Goal: Information Seeking & Learning: Learn about a topic

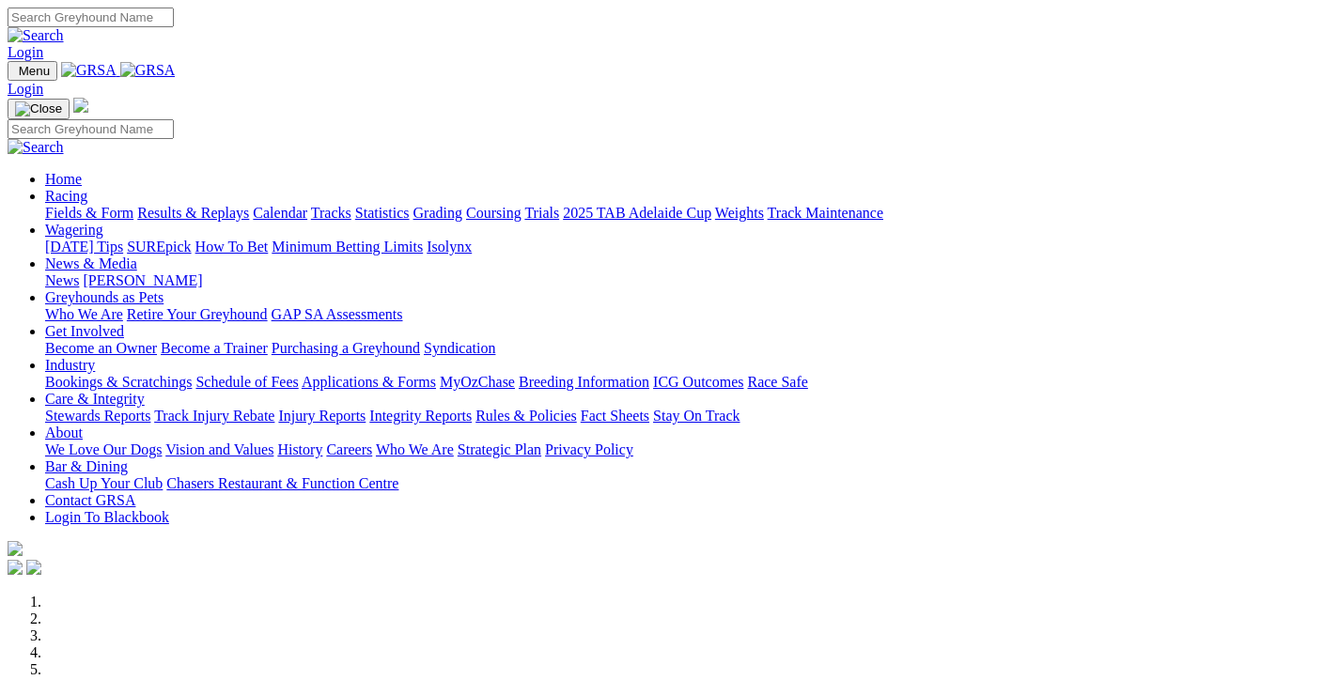
click at [101, 205] on link "Fields & Form" at bounding box center [89, 213] width 88 height 16
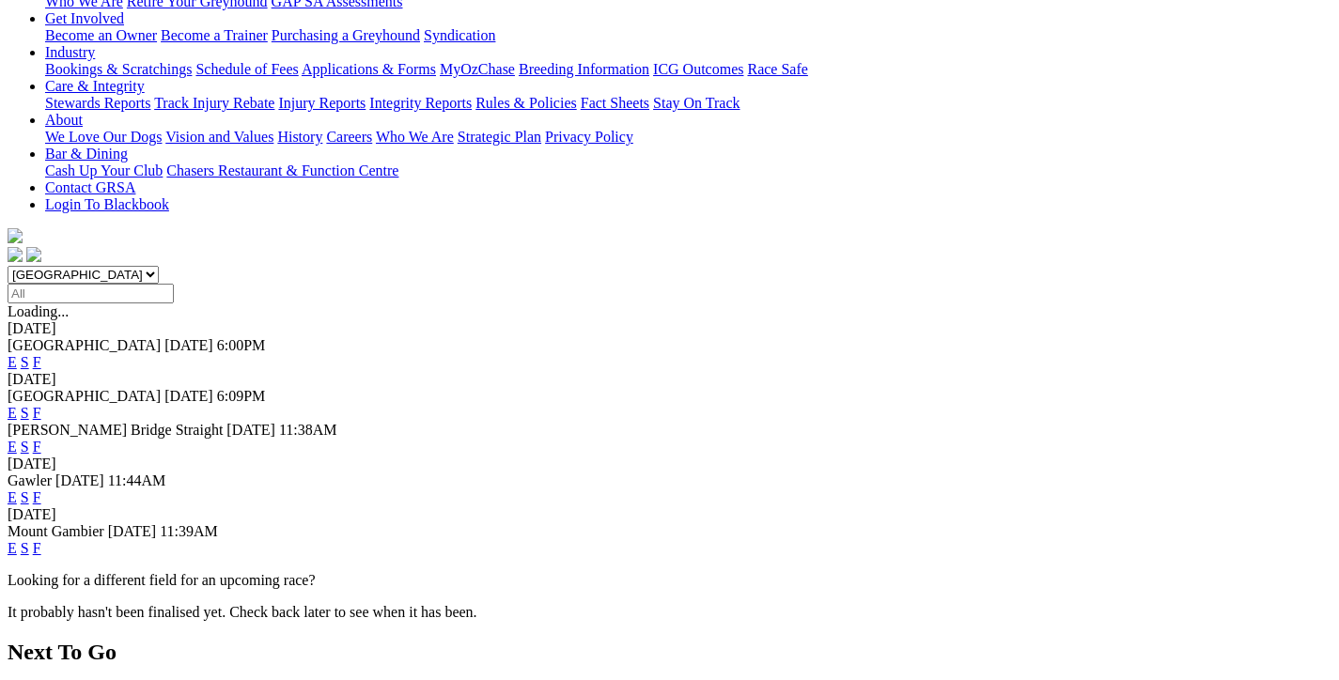
scroll to position [376, 0]
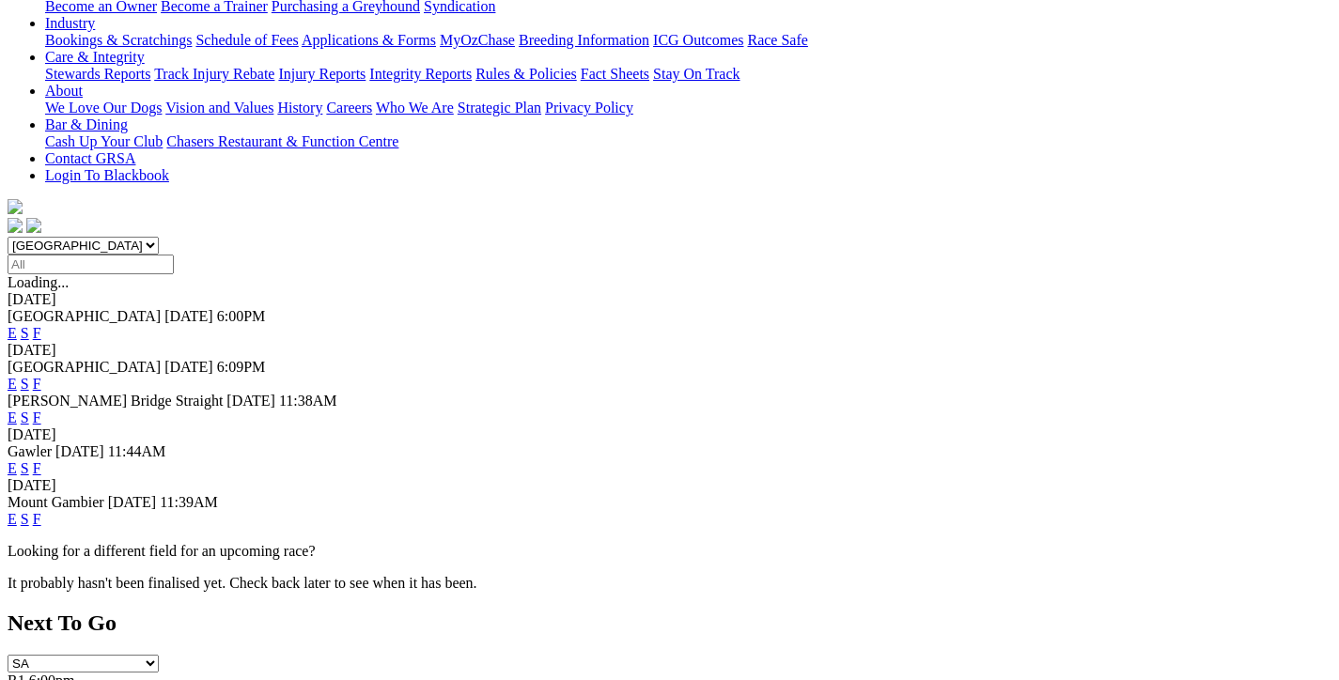
click at [41, 460] on link "F" at bounding box center [37, 468] width 8 height 16
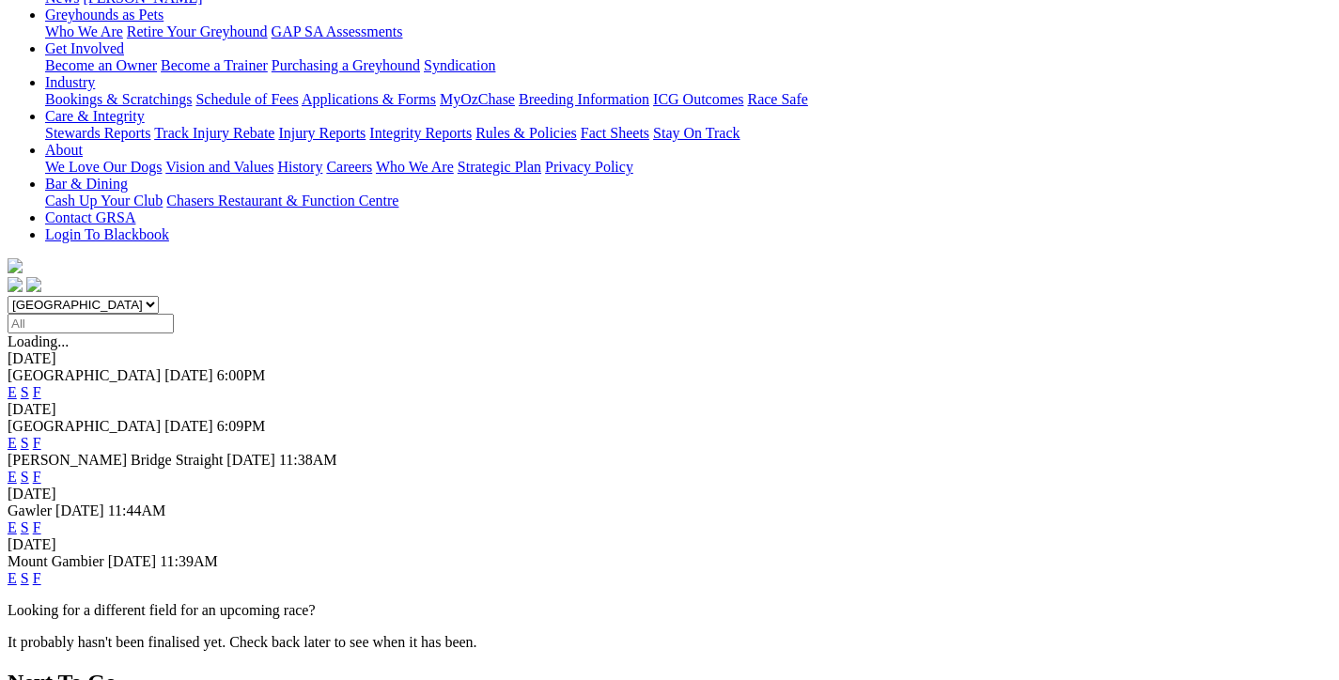
scroll to position [376, 0]
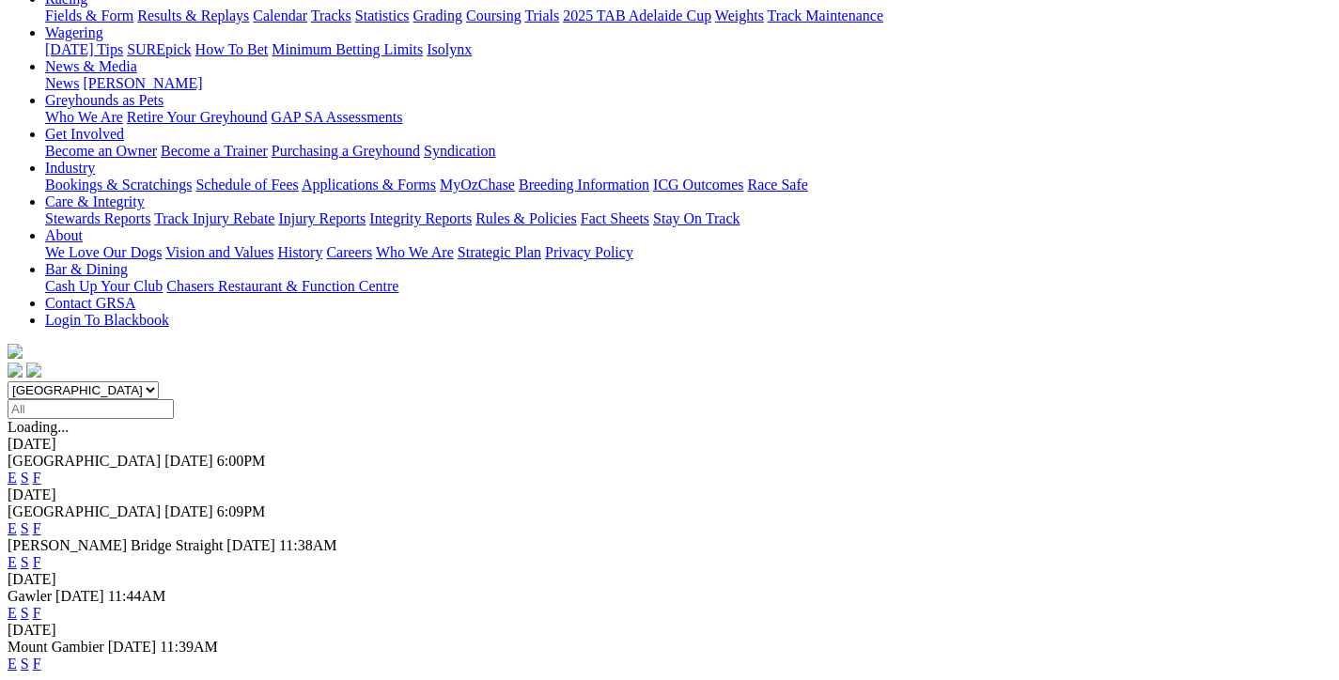
scroll to position [188, 0]
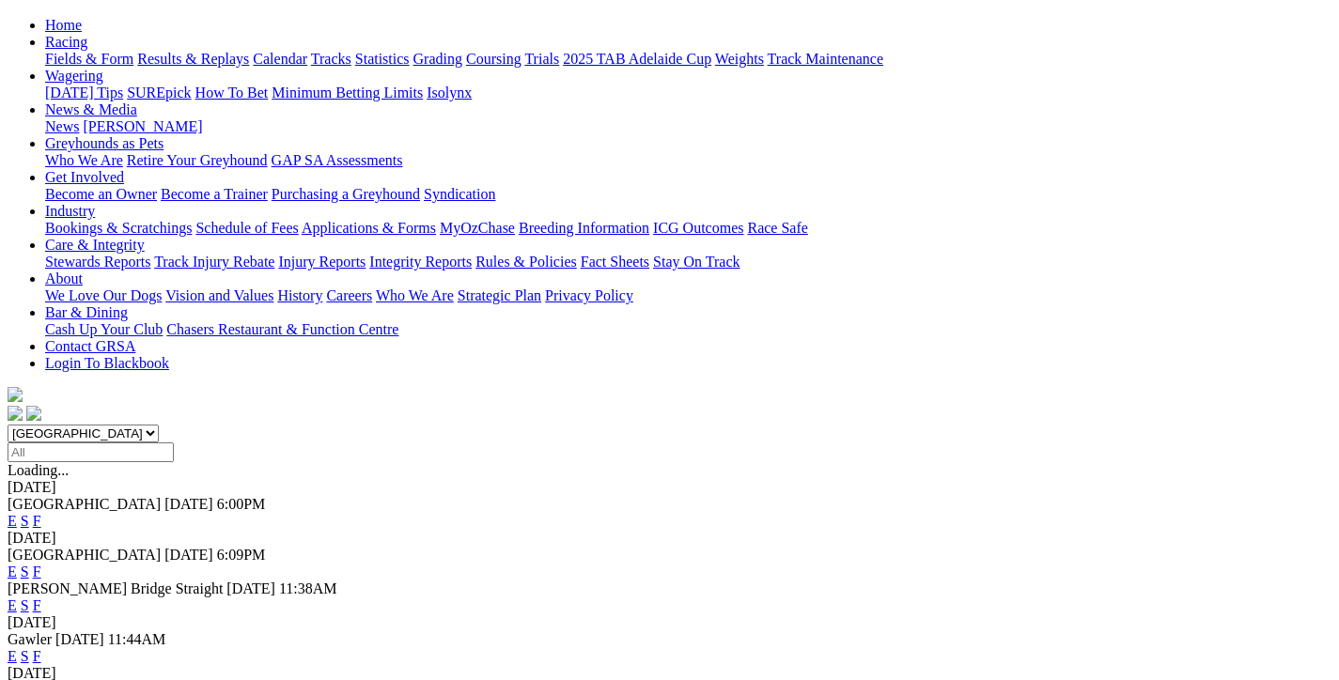
click at [41, 564] on link "F" at bounding box center [37, 572] width 8 height 16
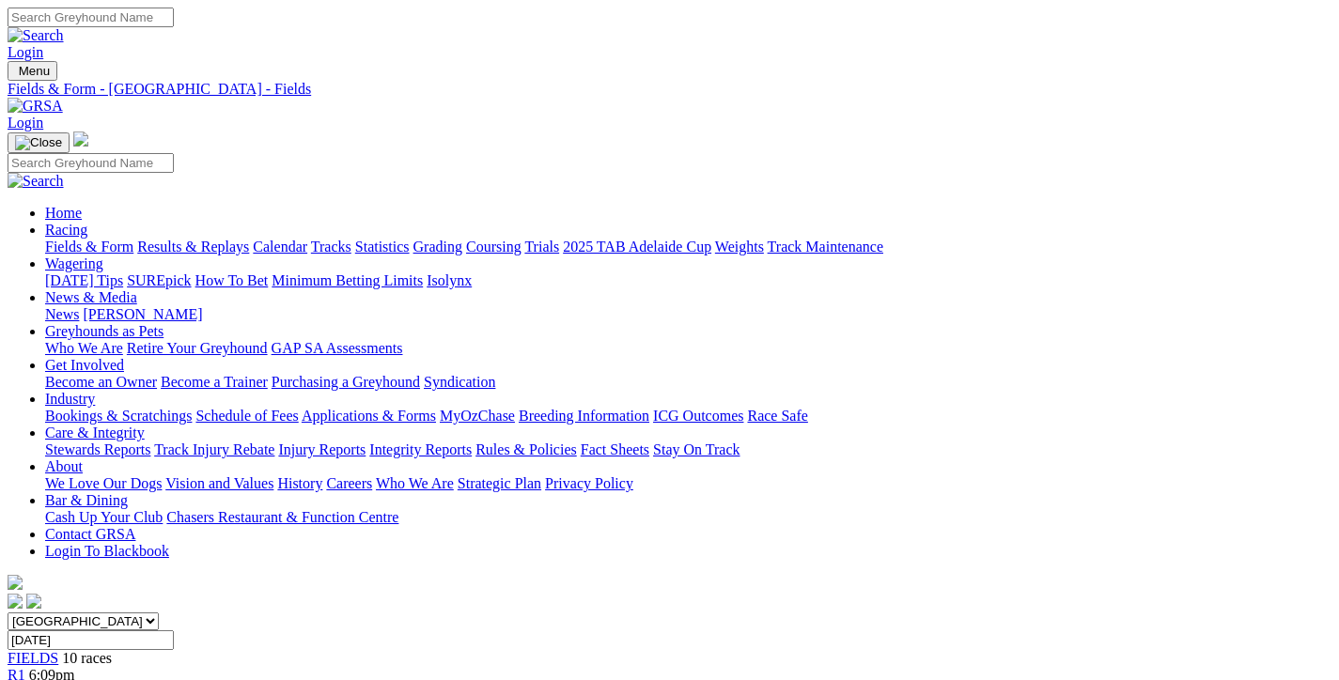
click at [133, 239] on link "Fields & Form" at bounding box center [89, 247] width 88 height 16
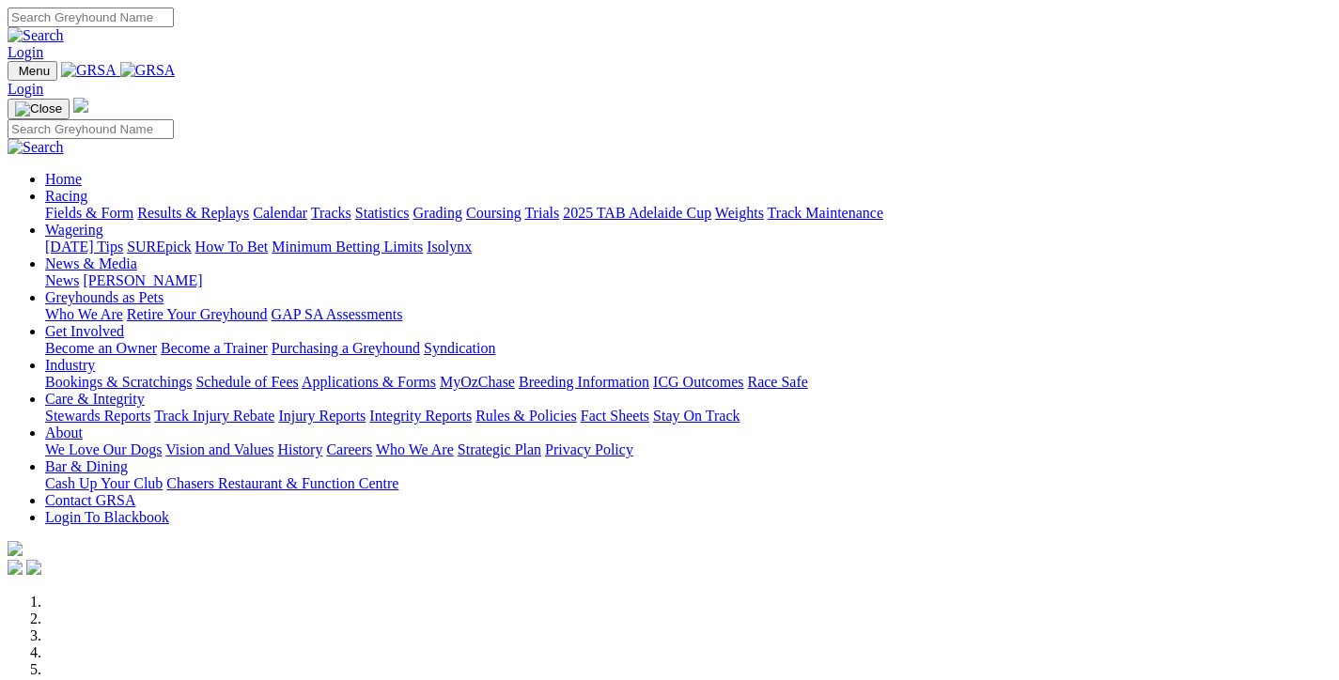
click at [117, 205] on link "Fields & Form" at bounding box center [89, 213] width 88 height 16
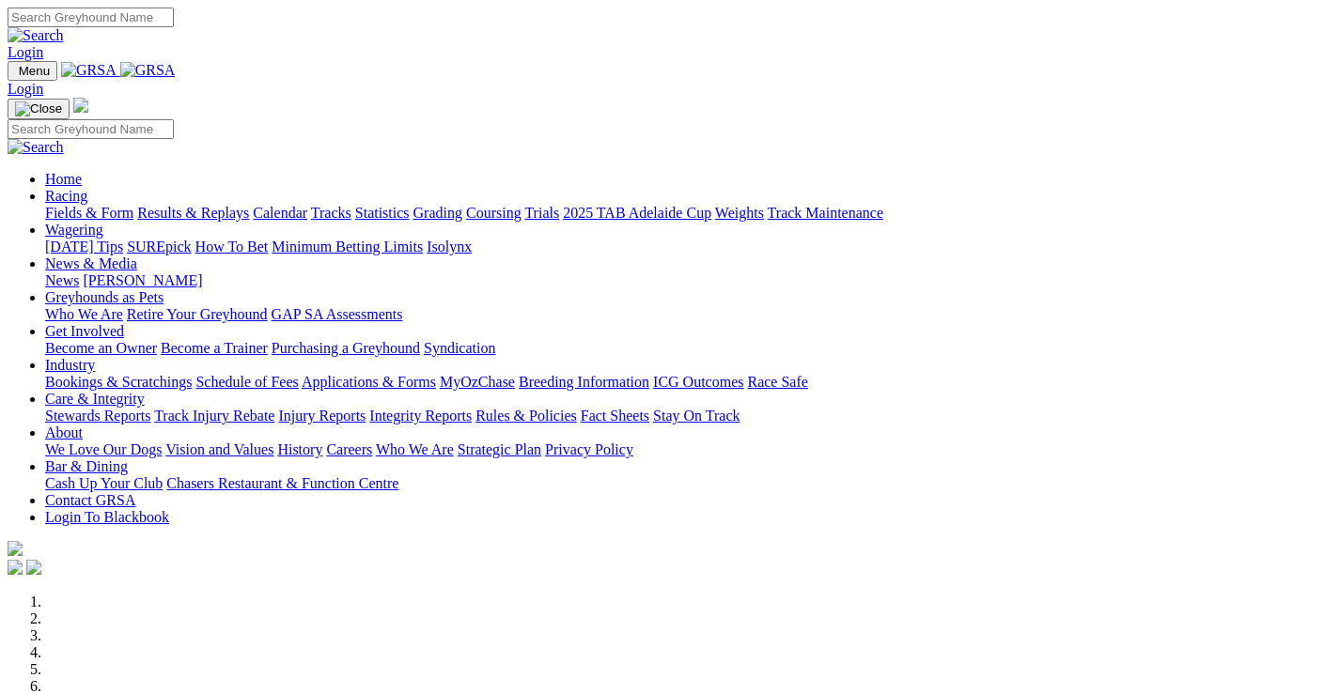
click at [87, 188] on link "Racing" at bounding box center [66, 196] width 42 height 16
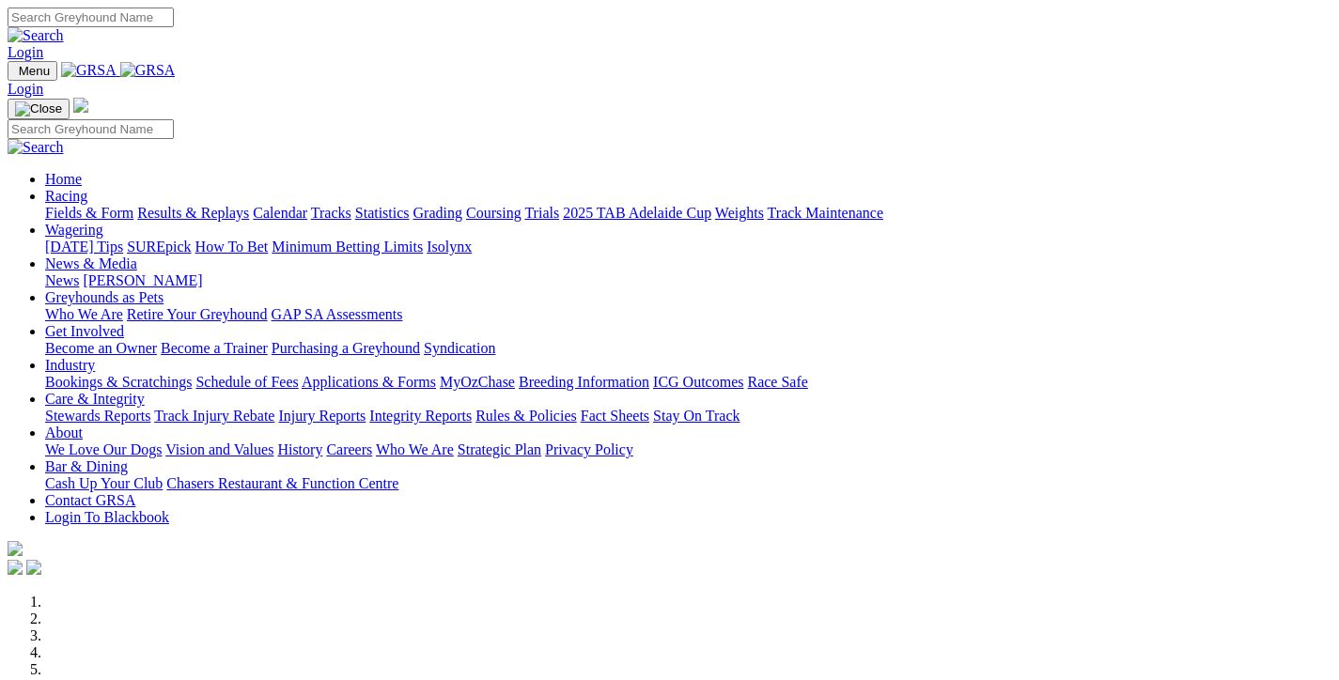
click at [92, 205] on link "Fields & Form" at bounding box center [89, 213] width 88 height 16
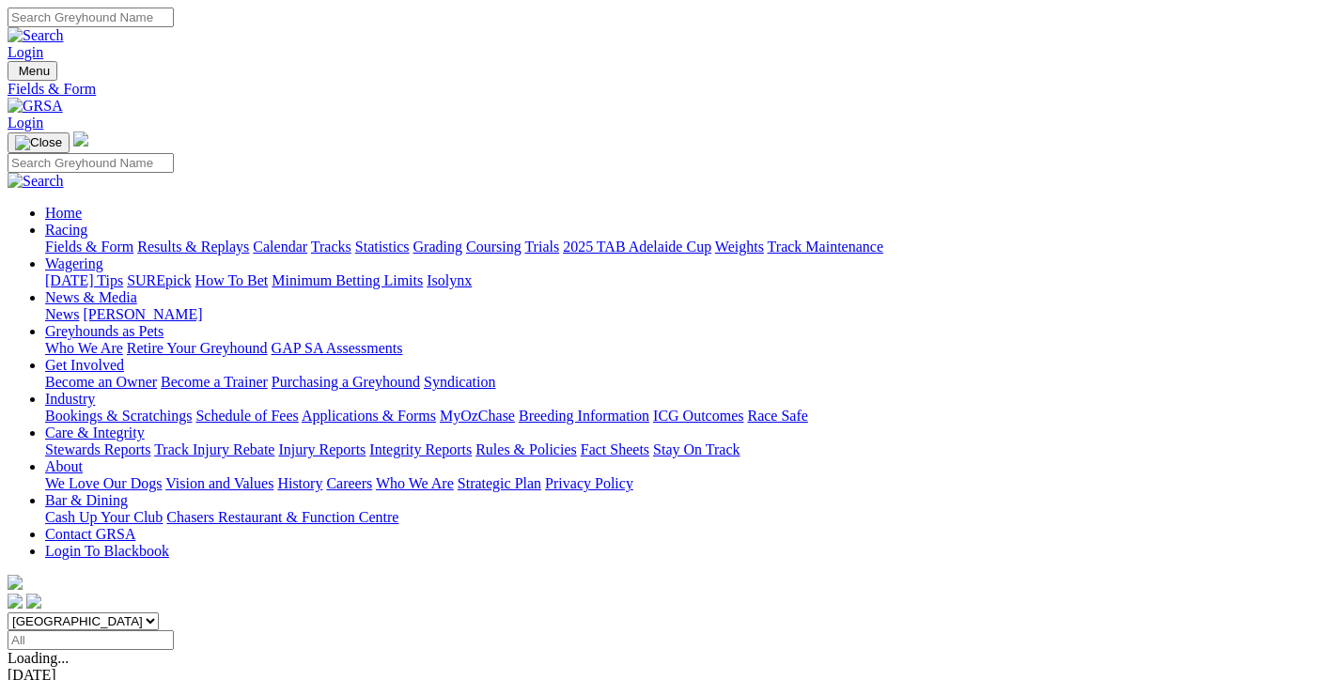
scroll to position [282, 0]
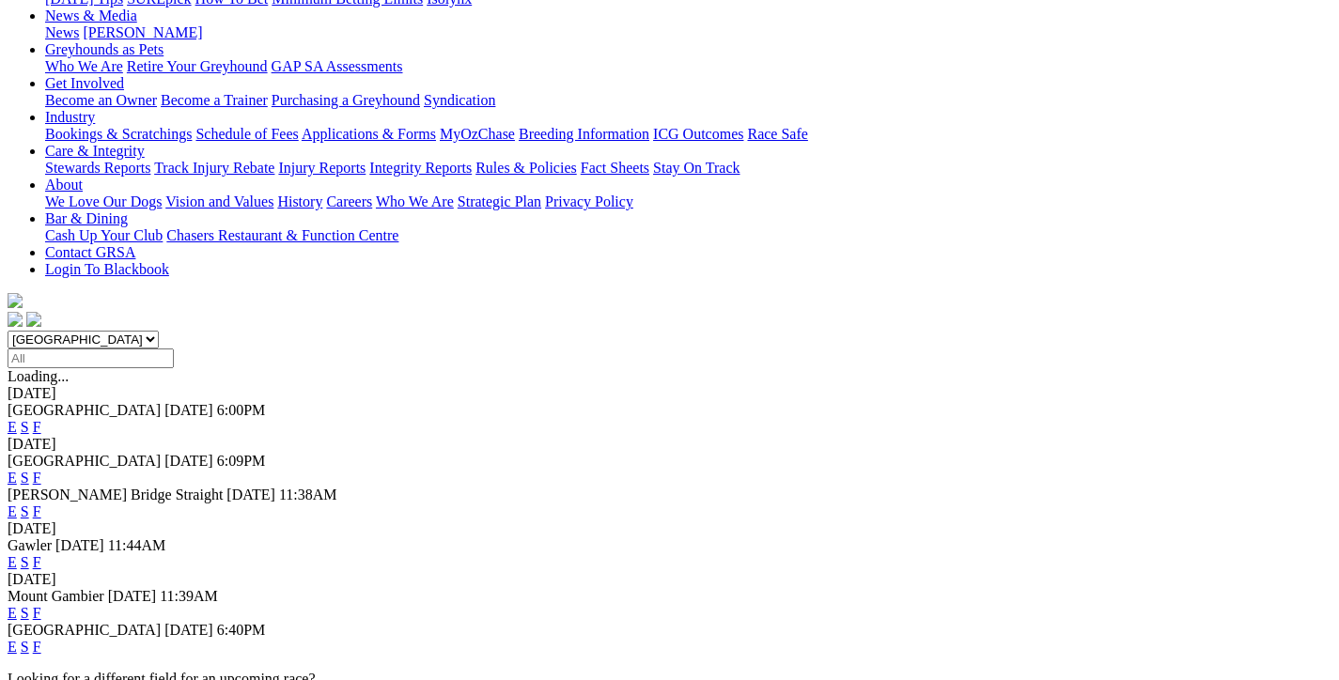
click at [41, 639] on link "F" at bounding box center [37, 647] width 8 height 16
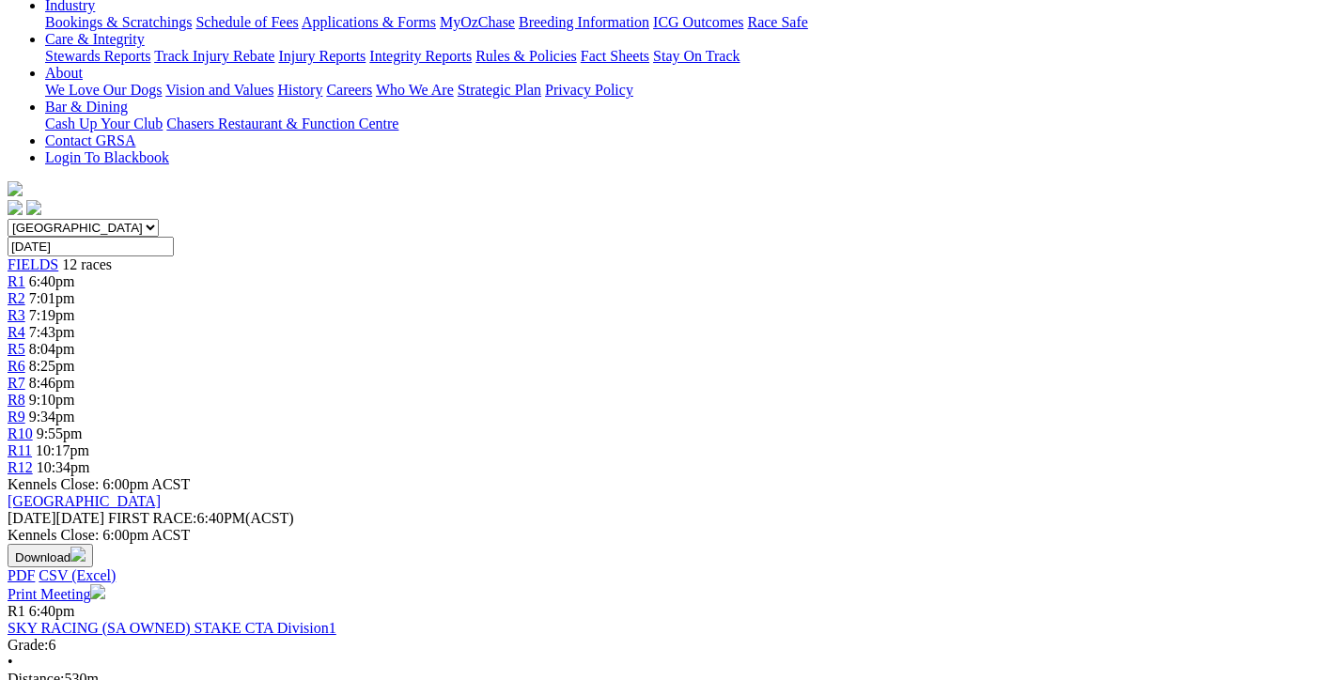
scroll to position [564, 0]
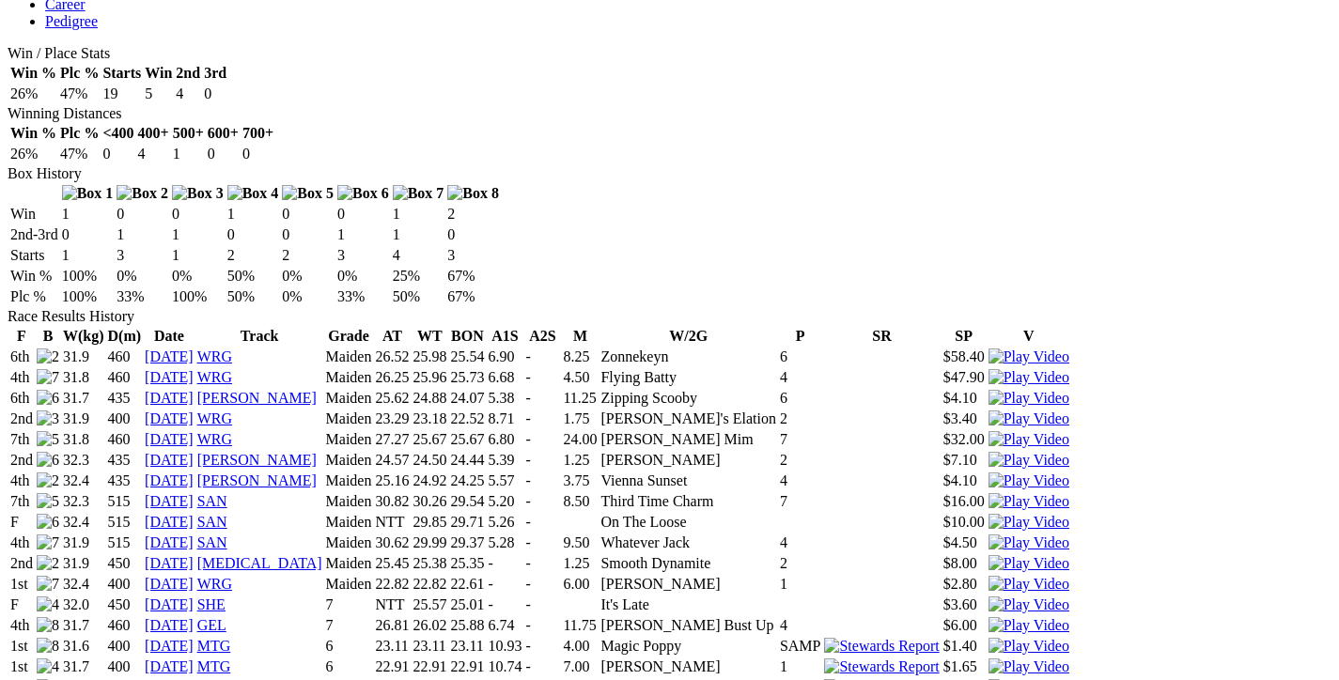
scroll to position [1034, 0]
